Goal: Task Accomplishment & Management: Complete application form

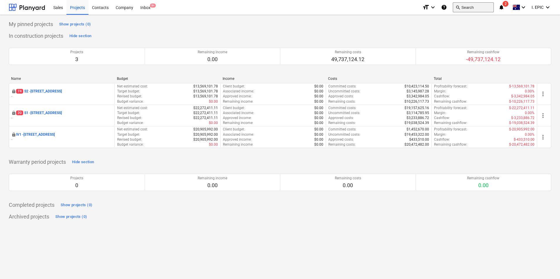
click at [447, 8] on button "search Search" at bounding box center [473, 7] width 41 height 10
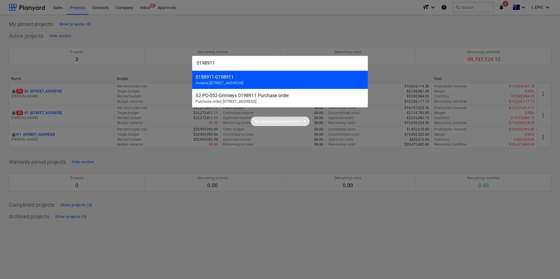
type input "0198911"
click at [317, 75] on div "0198911 - 0198911" at bounding box center [280, 77] width 169 height 6
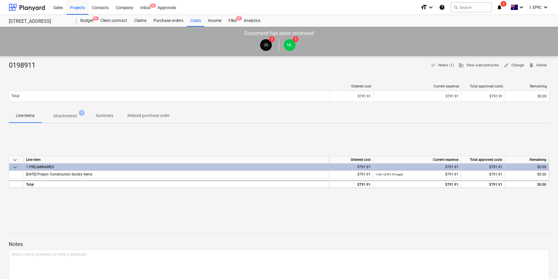
click at [10, 65] on div "0198911" at bounding box center [24, 65] width 31 height 9
click at [67, 117] on p "Attachments" at bounding box center [65, 116] width 24 height 6
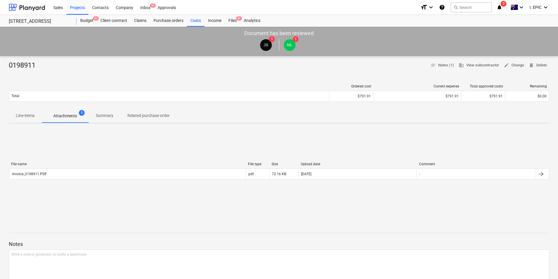
click at [20, 65] on div "0198911" at bounding box center [24, 65] width 31 height 9
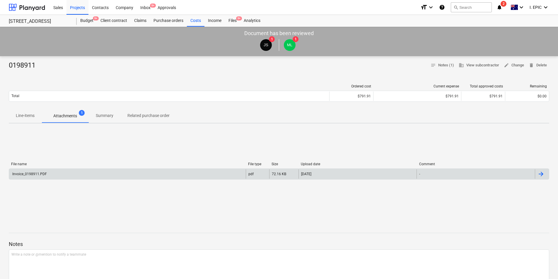
click at [49, 176] on div "Invoice_0198911.PDF" at bounding box center [127, 174] width 237 height 9
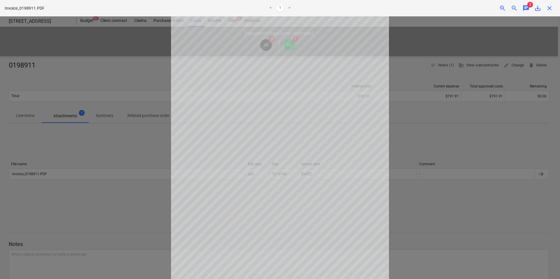
click at [447, 11] on span "close" at bounding box center [549, 8] width 7 height 7
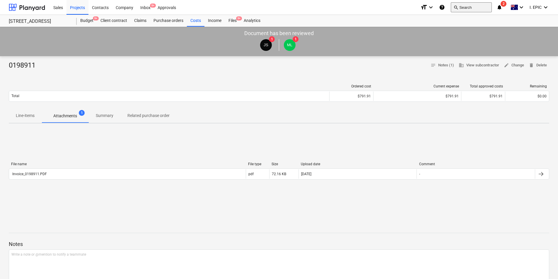
click at [447, 7] on span "search" at bounding box center [456, 7] width 5 height 5
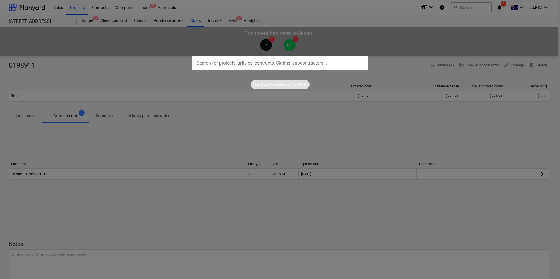
click at [447, 7] on div at bounding box center [280, 139] width 560 height 279
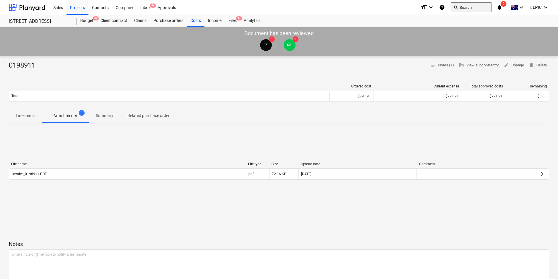
click at [447, 6] on button "search Search" at bounding box center [471, 7] width 41 height 10
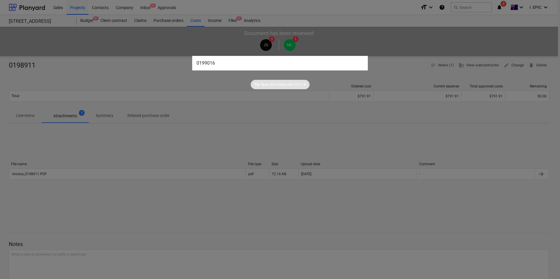
type input "0199016"
click at [319, 63] on input "0199016" at bounding box center [280, 63] width 176 height 15
drag, startPoint x: 328, startPoint y: 131, endPoint x: 327, endPoint y: 126, distance: 4.8
click at [327, 130] on div at bounding box center [280, 139] width 560 height 279
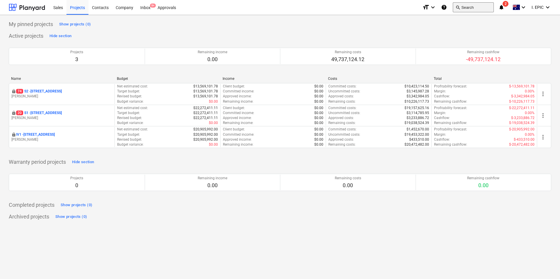
click at [447, 6] on button "search Search" at bounding box center [473, 7] width 41 height 10
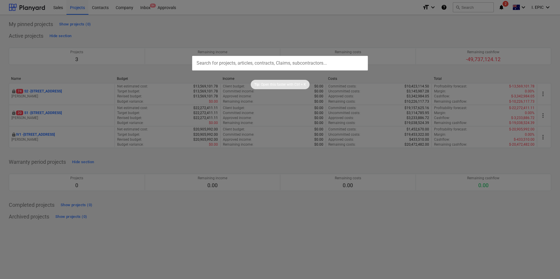
click at [318, 61] on input "text" at bounding box center [280, 63] width 176 height 15
type input "0199016"
click at [386, 32] on div at bounding box center [280, 139] width 560 height 279
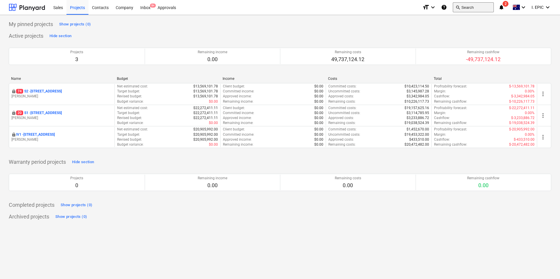
click at [447, 7] on button "search Search" at bounding box center [473, 7] width 41 height 10
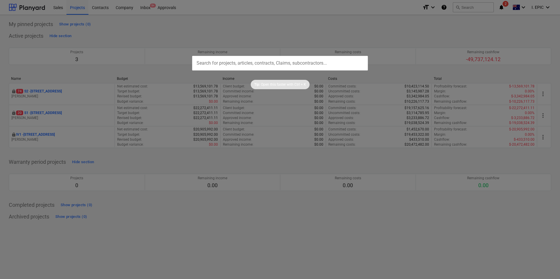
click at [261, 62] on input "text" at bounding box center [280, 63] width 176 height 15
type input "0199034"
click at [282, 42] on div at bounding box center [280, 139] width 560 height 279
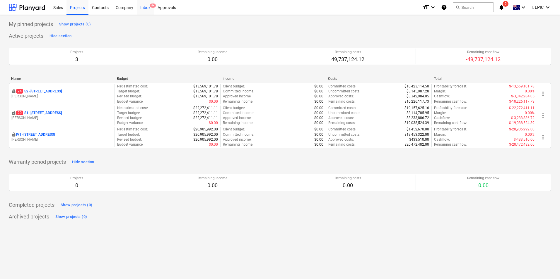
click at [150, 5] on span "9+" at bounding box center [153, 6] width 6 height 4
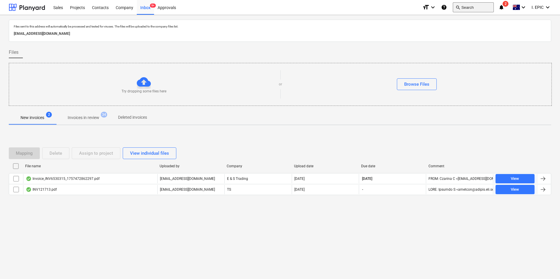
click at [447, 5] on button "search Search" at bounding box center [473, 7] width 41 height 10
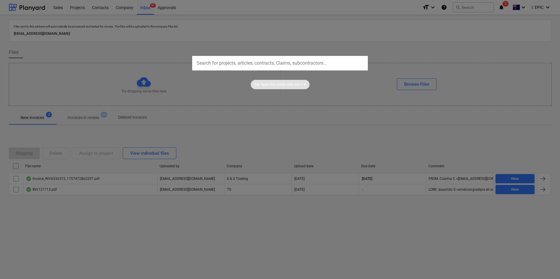
click at [290, 62] on input "text" at bounding box center [280, 63] width 176 height 15
type input "0199034"
click at [292, 31] on div at bounding box center [280, 139] width 560 height 279
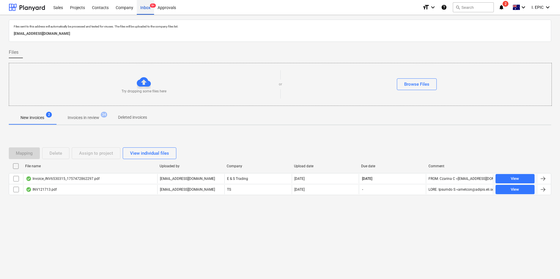
click at [143, 8] on div "Inbox 9+" at bounding box center [145, 7] width 17 height 15
click at [149, 8] on div "Inbox 9+" at bounding box center [145, 7] width 17 height 15
click at [447, 7] on icon "notifications" at bounding box center [502, 7] width 6 height 7
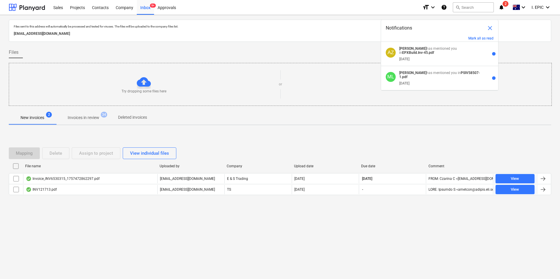
click at [447, 27] on span "close" at bounding box center [490, 28] width 7 height 7
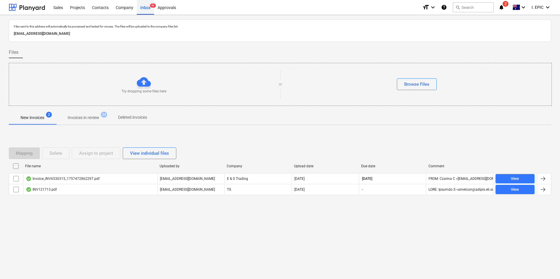
click at [146, 8] on div "Inbox 9+" at bounding box center [145, 7] width 17 height 15
click at [145, 8] on div "Inbox 9+" at bounding box center [145, 7] width 17 height 15
click at [146, 9] on div "Inbox 9+" at bounding box center [145, 7] width 17 height 15
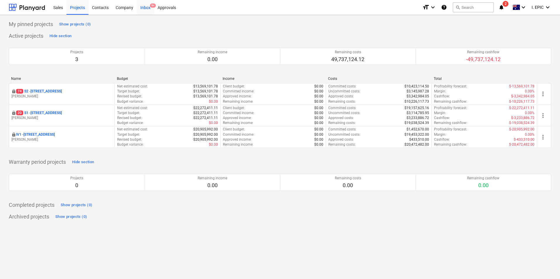
click at [148, 4] on div "Inbox 9+" at bounding box center [145, 7] width 17 height 15
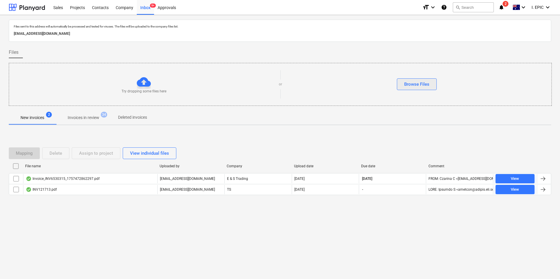
click at [410, 88] on div "Browse Files" at bounding box center [416, 85] width 25 height 8
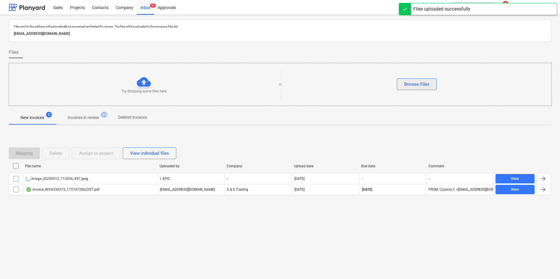
click at [404, 83] on button "Browse Files" at bounding box center [417, 85] width 40 height 12
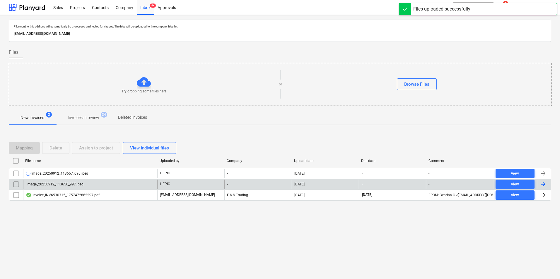
click at [124, 180] on div "Image_20250912_113656_997.jpeg" at bounding box center [90, 184] width 134 height 9
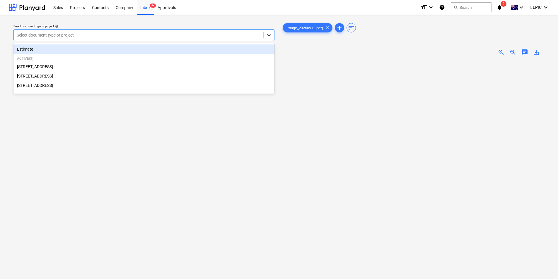
click at [266, 37] on icon at bounding box center [269, 35] width 6 height 6
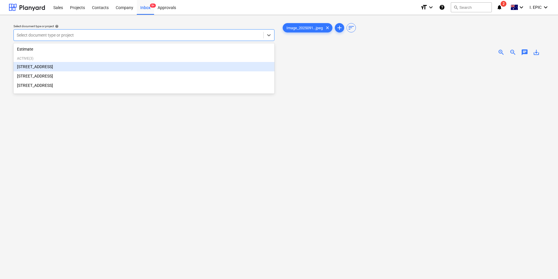
click at [93, 69] on div "[STREET_ADDRESS]" at bounding box center [143, 66] width 261 height 9
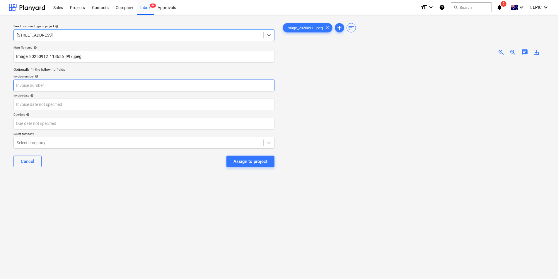
click at [31, 83] on input "text" at bounding box center [143, 86] width 261 height 12
type input "CC Paid_$14.80"
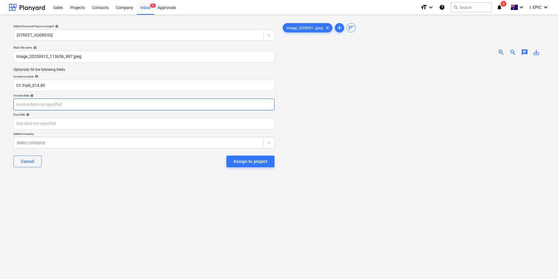
click at [50, 103] on body "Sales Projects Contacts Company Inbox 9+ Approvals format_size keyboard_arrow_d…" at bounding box center [279, 139] width 558 height 279
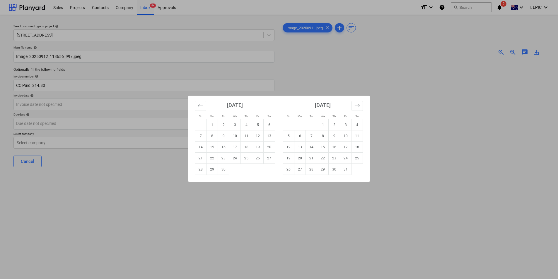
drag, startPoint x: 242, startPoint y: 136, endPoint x: 228, endPoint y: 136, distance: 14.1
click at [242, 136] on td "11" at bounding box center [246, 136] width 11 height 11
type input "[DATE]"
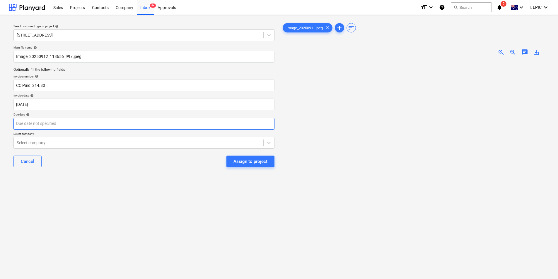
click at [149, 124] on body "Sales Projects Contacts Company Inbox 9+ Approvals format_size keyboard_arrow_d…" at bounding box center [279, 139] width 558 height 279
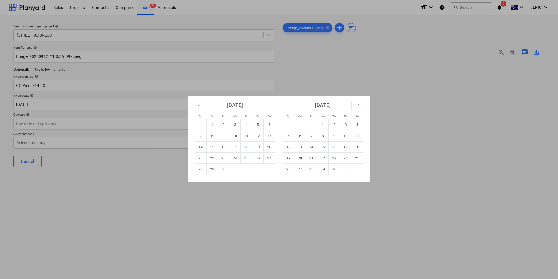
click at [247, 137] on td "11" at bounding box center [246, 136] width 11 height 11
type input "[DATE]"
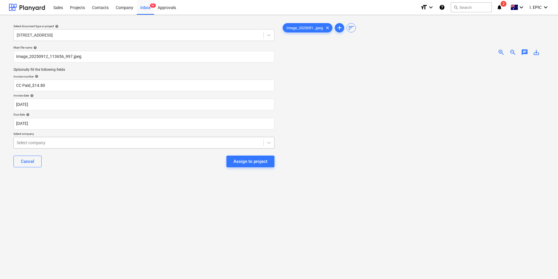
click at [178, 140] on div at bounding box center [139, 143] width 244 height 6
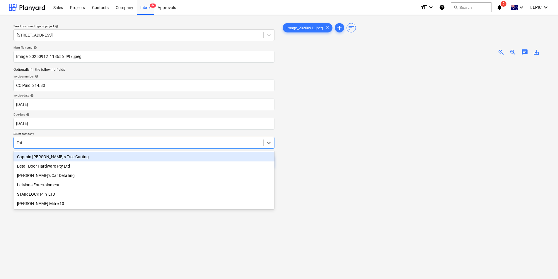
type input "[PERSON_NAME]"
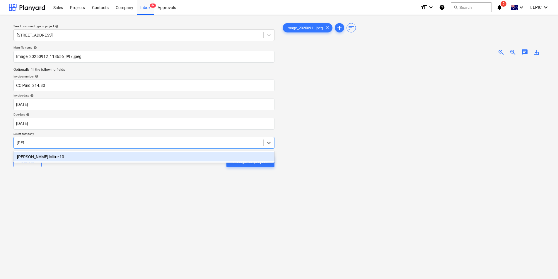
click at [166, 155] on div "[PERSON_NAME] Mitre 10" at bounding box center [143, 156] width 261 height 9
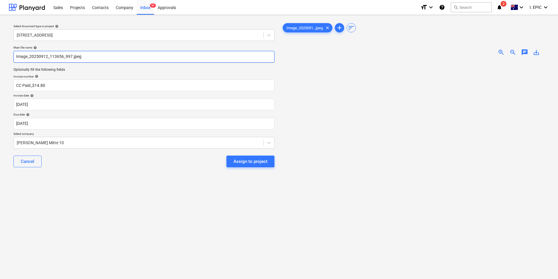
click at [17, 56] on input "Image_20250912_113656_997.jpeg" at bounding box center [143, 57] width 261 height 12
type input "CC_Transaction_Image_20250912_113656_997.jpeg"
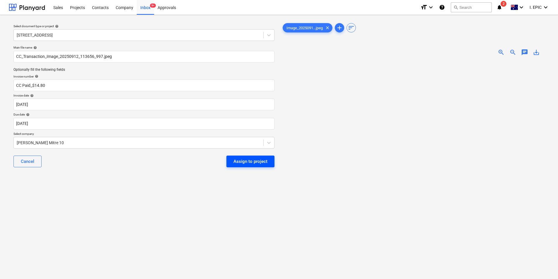
click at [253, 163] on div "Assign to project" at bounding box center [250, 162] width 34 height 8
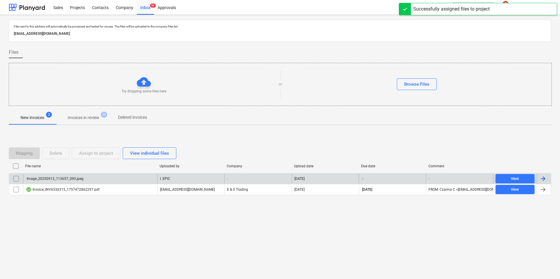
click at [125, 178] on div "Image_20250912_113657_090.jpeg" at bounding box center [90, 178] width 134 height 9
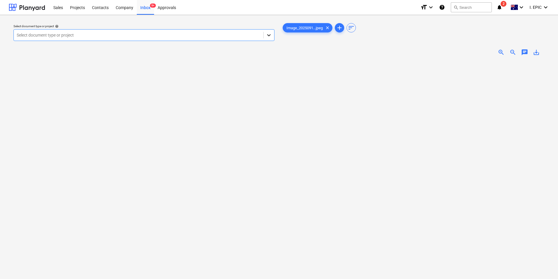
click at [266, 32] on icon at bounding box center [269, 35] width 6 height 6
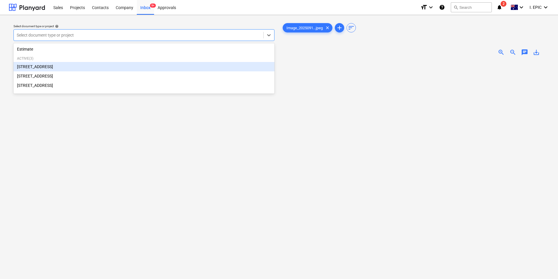
click at [77, 67] on div "[STREET_ADDRESS]" at bounding box center [143, 66] width 261 height 9
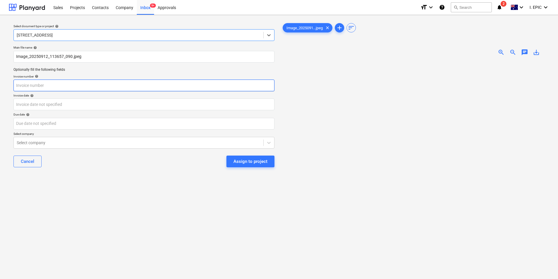
click at [49, 87] on input "text" at bounding box center [143, 86] width 261 height 12
type input "CC Paid_$49.22"
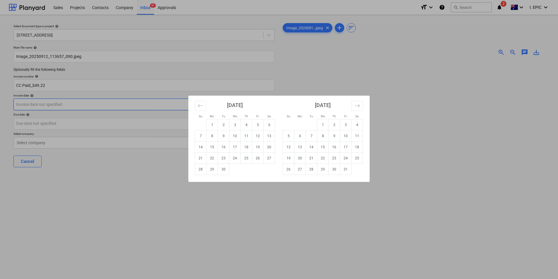
click at [165, 110] on body "Sales Projects Contacts Company Inbox 9+ Approvals format_size keyboard_arrow_d…" at bounding box center [279, 139] width 558 height 279
click at [245, 138] on td "11" at bounding box center [246, 136] width 11 height 11
type input "[DATE]"
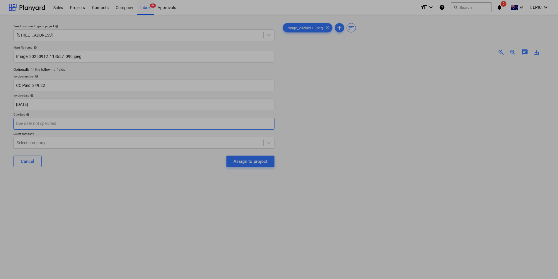
drag, startPoint x: 144, startPoint y: 127, endPoint x: 151, endPoint y: 127, distance: 6.7
click at [144, 127] on body "Sales Projects Contacts Company Inbox 9+ Approvals format_size keyboard_arrow_d…" at bounding box center [279, 139] width 558 height 279
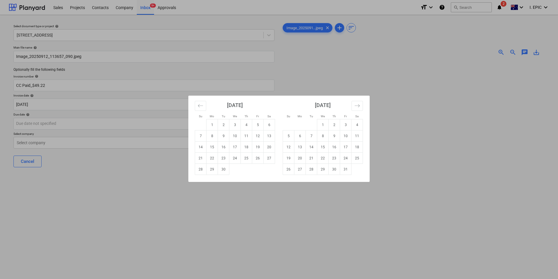
click at [248, 135] on td "11" at bounding box center [246, 136] width 11 height 11
type input "[DATE]"
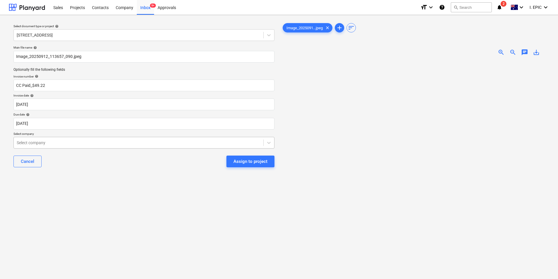
click at [133, 144] on div at bounding box center [139, 143] width 244 height 6
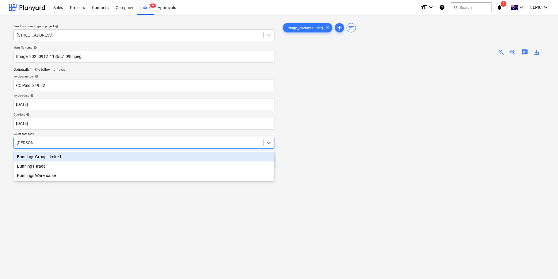
type input "Bunnings"
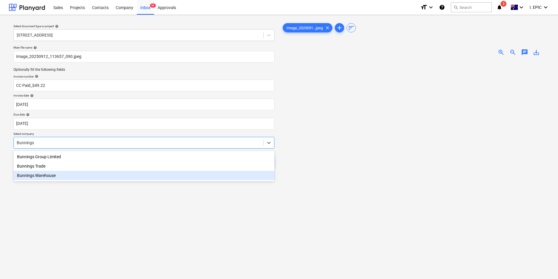
click at [54, 180] on div "Bunnings Warehouse" at bounding box center [143, 175] width 261 height 9
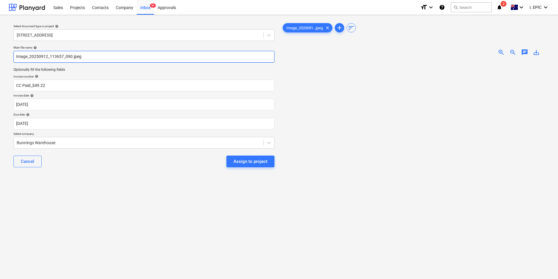
click at [16, 58] on input "Image_20250912_113657_090.jpeg" at bounding box center [143, 57] width 261 height 12
type input "CC_TransactionImage_20250912_113657_090.jpeg"
click at [247, 159] on div "Assign to project" at bounding box center [250, 162] width 34 height 8
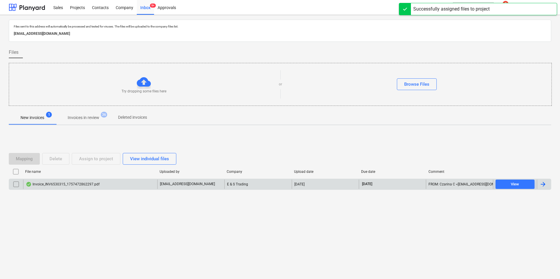
click at [133, 181] on div "Invoice_INV6530315_1757472862297.pdf" at bounding box center [90, 184] width 134 height 9
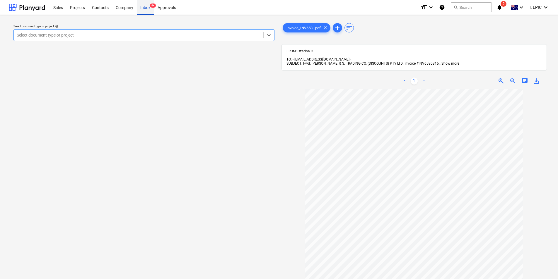
drag, startPoint x: 145, startPoint y: 5, endPoint x: 149, endPoint y: 8, distance: 4.9
click at [145, 5] on div "Inbox 9+" at bounding box center [145, 7] width 17 height 15
